Goal: Communication & Community: Ask a question

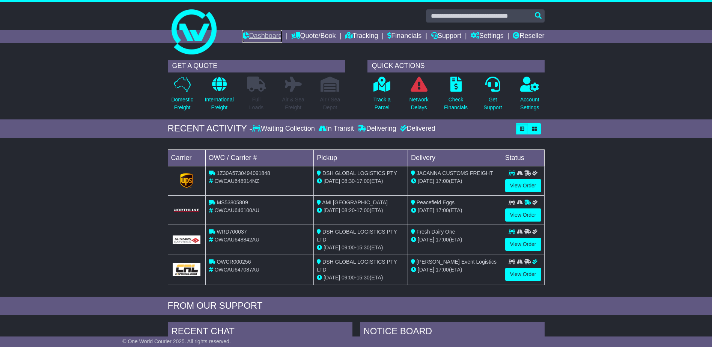
click at [260, 36] on link "Dashboard" at bounding box center [262, 36] width 40 height 13
click at [250, 36] on link "Dashboard" at bounding box center [262, 36] width 40 height 13
click at [364, 33] on link "Tracking" at bounding box center [361, 36] width 33 height 13
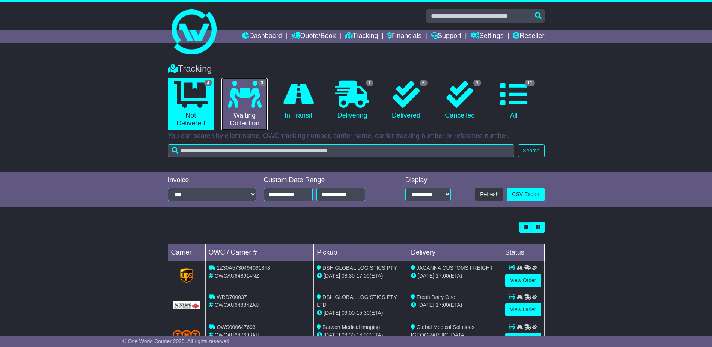
click at [251, 105] on icon at bounding box center [245, 94] width 34 height 27
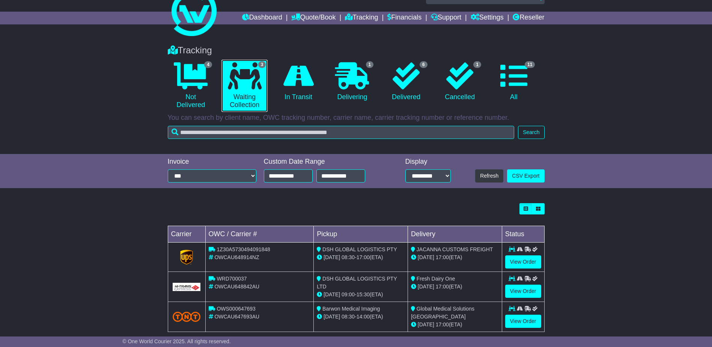
scroll to position [29, 0]
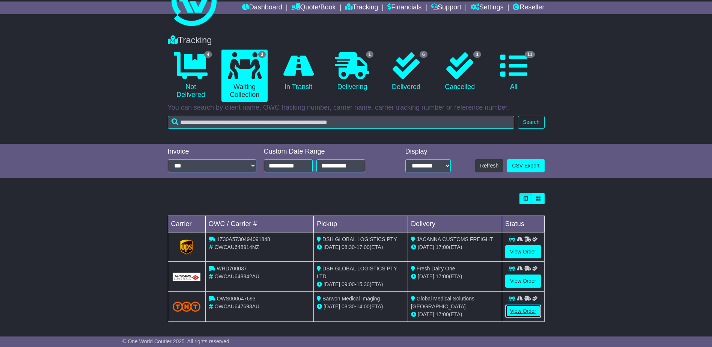
click at [531, 311] on link "View Order" at bounding box center [523, 310] width 36 height 13
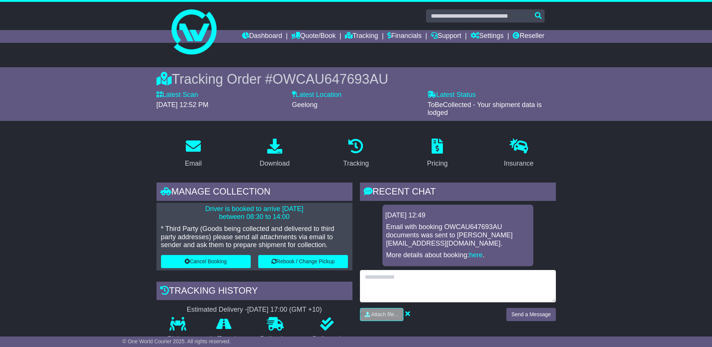
click at [402, 277] on textarea at bounding box center [458, 286] width 196 height 32
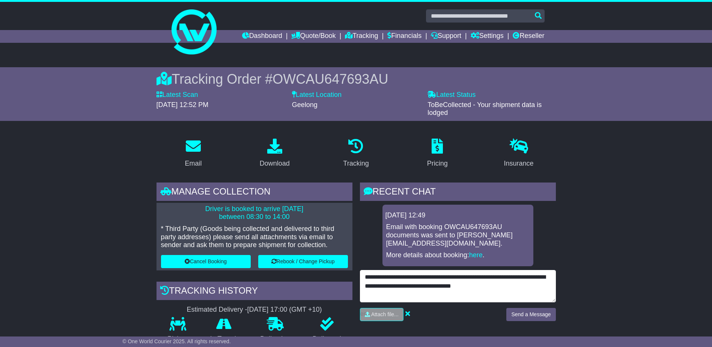
drag, startPoint x: 501, startPoint y: 286, endPoint x: 420, endPoint y: 280, distance: 81.3
drag, startPoint x: 416, startPoint y: 272, endPoint x: 421, endPoint y: 278, distance: 7.7
type textarea "**********"
click at [393, 295] on textarea "**********" at bounding box center [458, 286] width 196 height 32
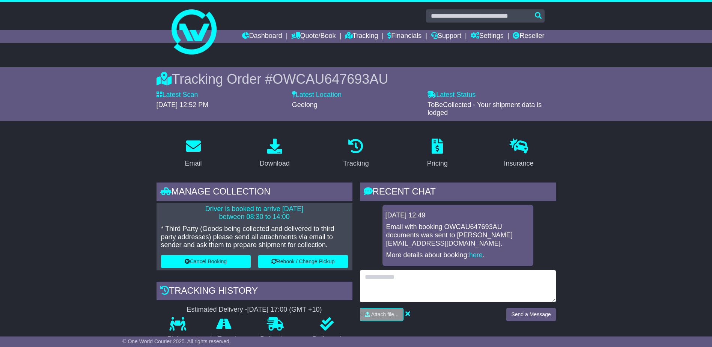
paste textarea "**********"
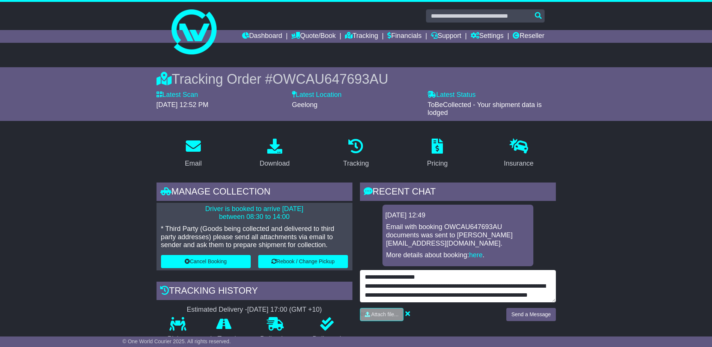
drag, startPoint x: 429, startPoint y: 279, endPoint x: 375, endPoint y: 277, distance: 54.4
click at [371, 276] on textarea "**********" at bounding box center [458, 286] width 196 height 32
drag, startPoint x: 410, startPoint y: 285, endPoint x: 331, endPoint y: 287, distance: 78.5
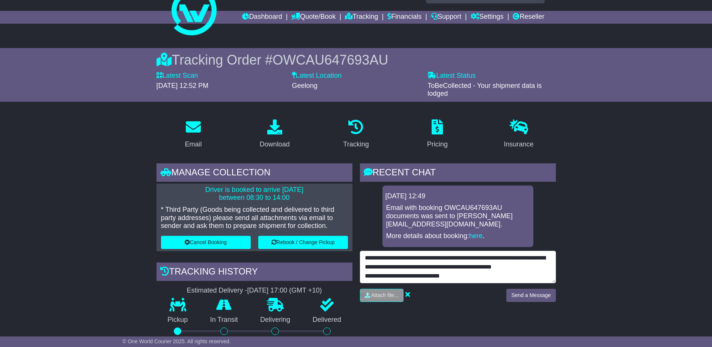
scroll to position [38, 0]
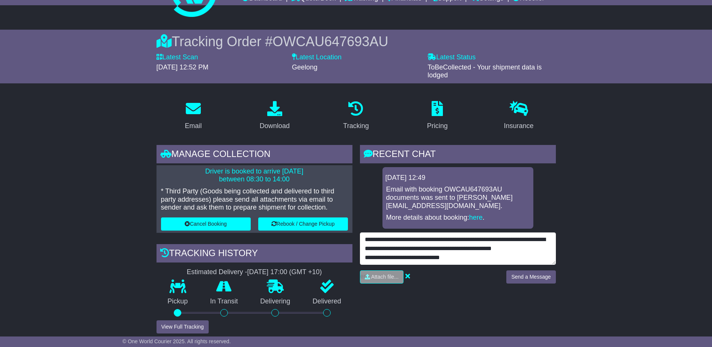
click at [360, 253] on textarea "**********" at bounding box center [458, 248] width 196 height 32
type textarea "**********"
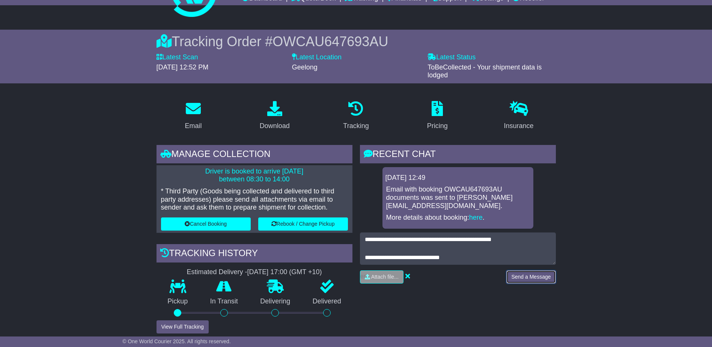
click at [525, 274] on button "Send a Message" at bounding box center [530, 276] width 49 height 13
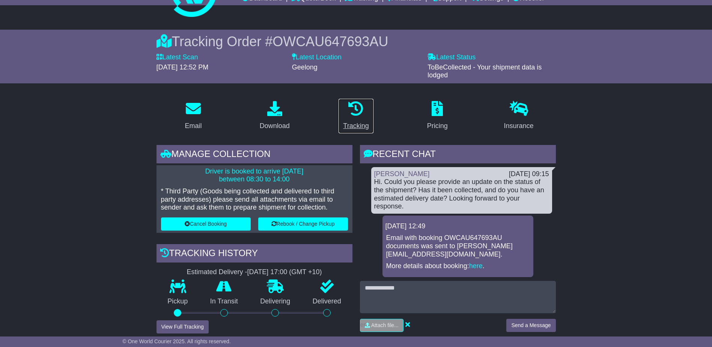
click at [358, 126] on div "Tracking" at bounding box center [356, 126] width 26 height 10
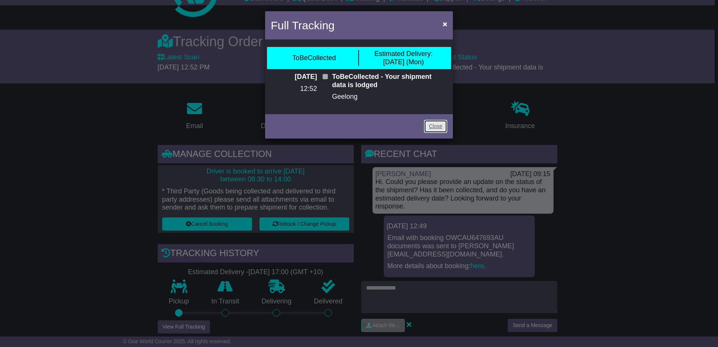
click at [439, 125] on link "Close" at bounding box center [435, 126] width 23 height 13
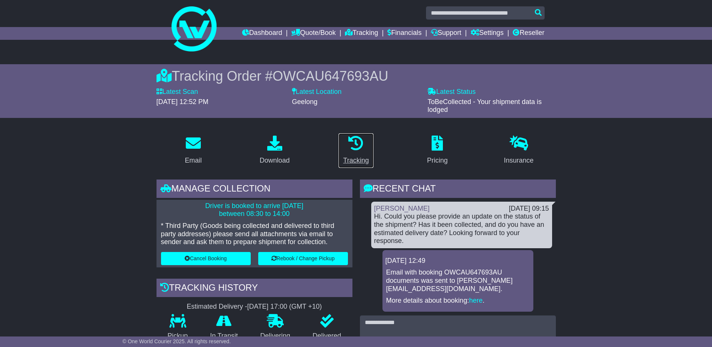
scroll to position [0, 0]
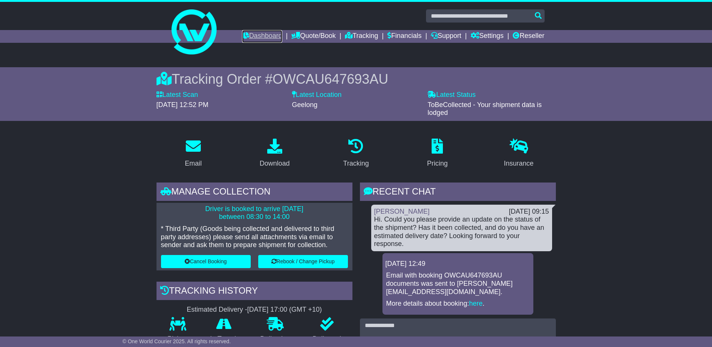
click at [260, 36] on link "Dashboard" at bounding box center [262, 36] width 40 height 13
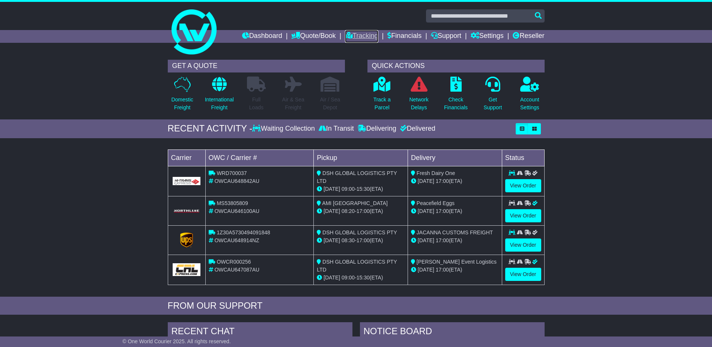
click at [366, 37] on link "Tracking" at bounding box center [361, 36] width 33 height 13
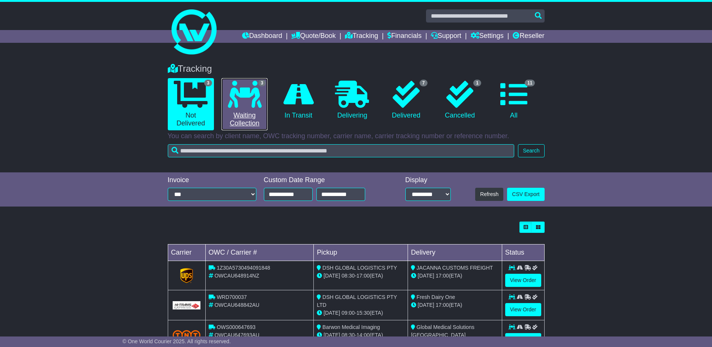
click at [252, 119] on link "3 Waiting Collection" at bounding box center [244, 104] width 46 height 52
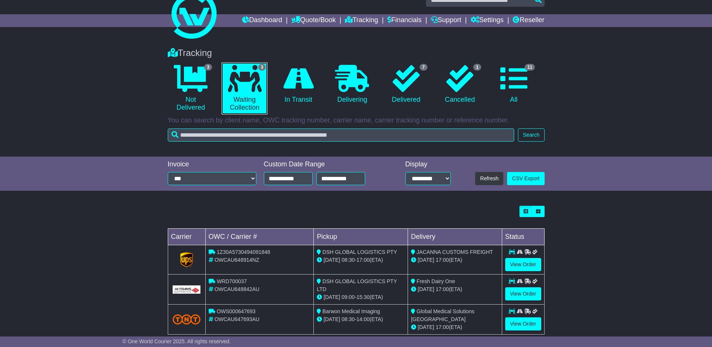
scroll to position [29, 0]
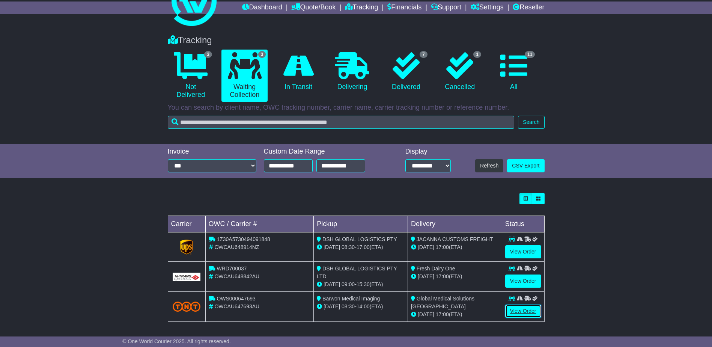
click at [530, 307] on link "View Order" at bounding box center [523, 310] width 36 height 13
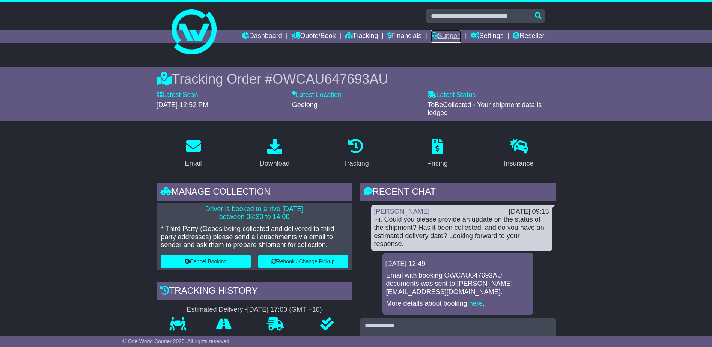
click at [448, 35] on link "Support" at bounding box center [446, 36] width 30 height 13
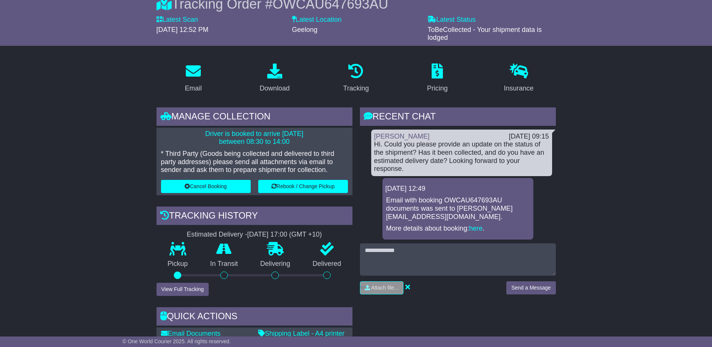
scroll to position [38, 0]
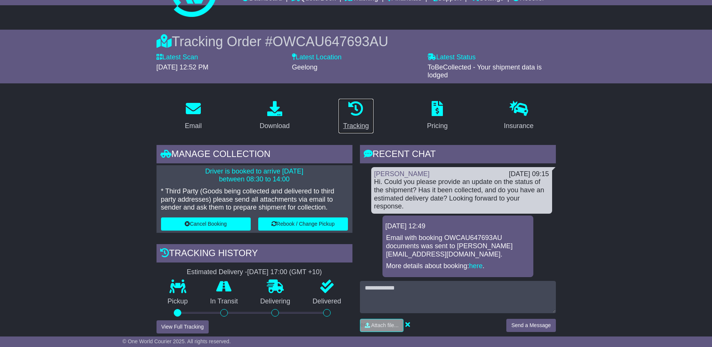
click at [362, 121] on div "Tracking" at bounding box center [356, 126] width 26 height 10
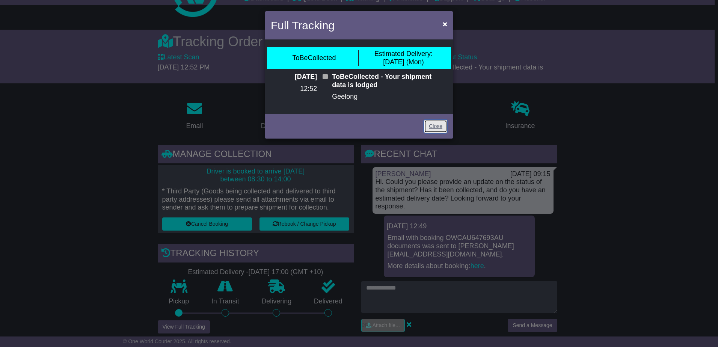
click at [424, 127] on link "Close" at bounding box center [435, 126] width 23 height 13
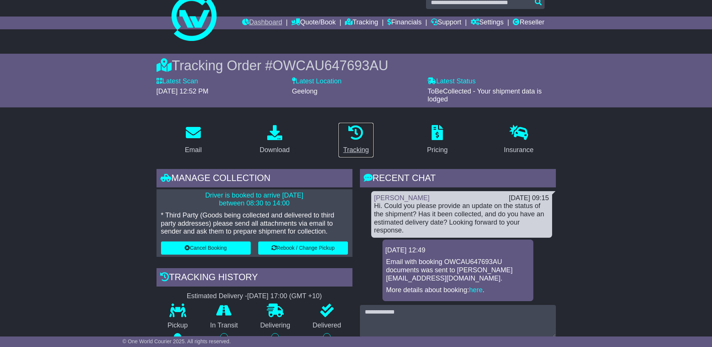
scroll to position [0, 0]
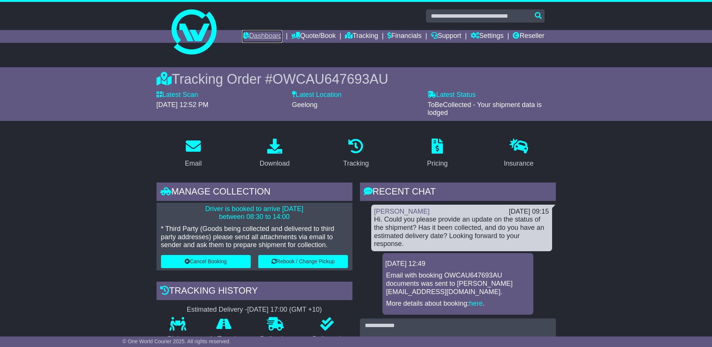
click at [261, 35] on link "Dashboard" at bounding box center [262, 36] width 40 height 13
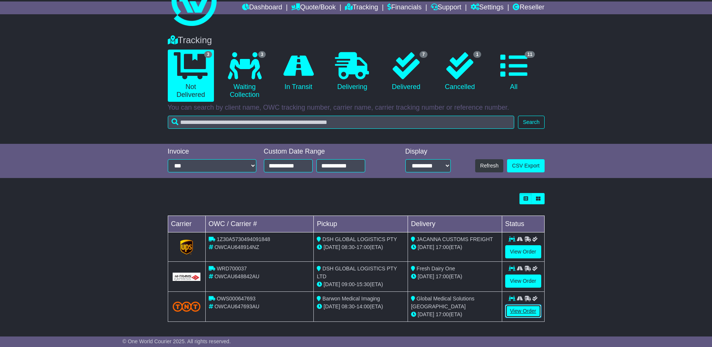
click at [524, 311] on link "View Order" at bounding box center [523, 310] width 36 height 13
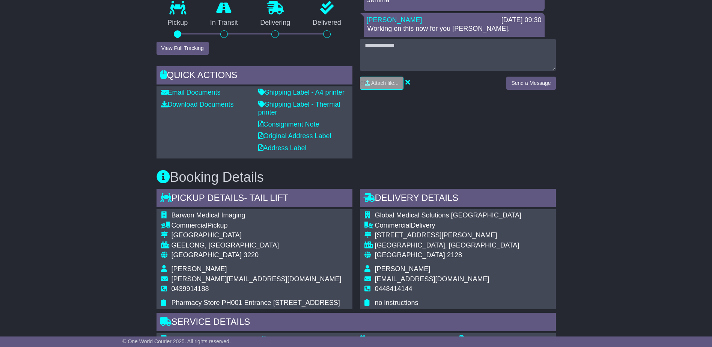
scroll to position [300, 0]
